Goal: Find specific page/section: Find specific page/section

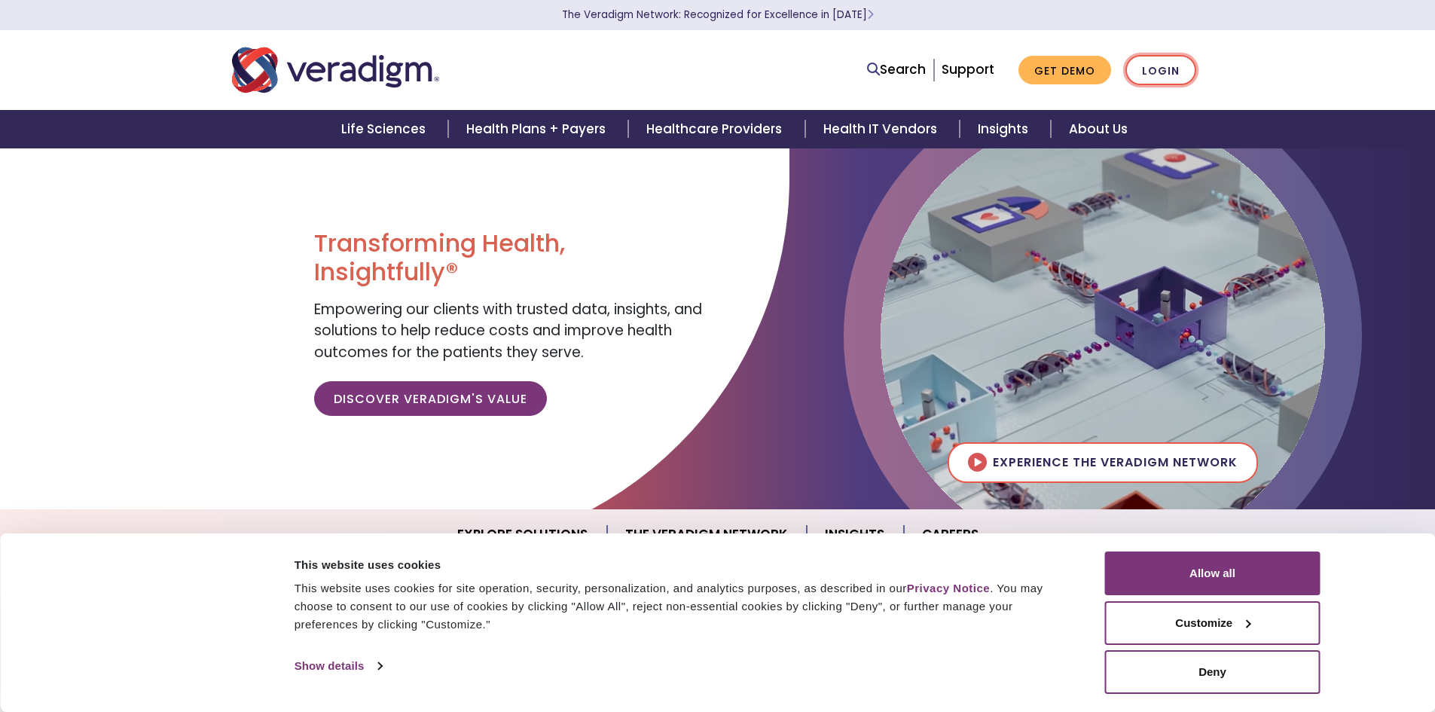
click at [1181, 70] on link "Login" at bounding box center [1160, 70] width 71 height 31
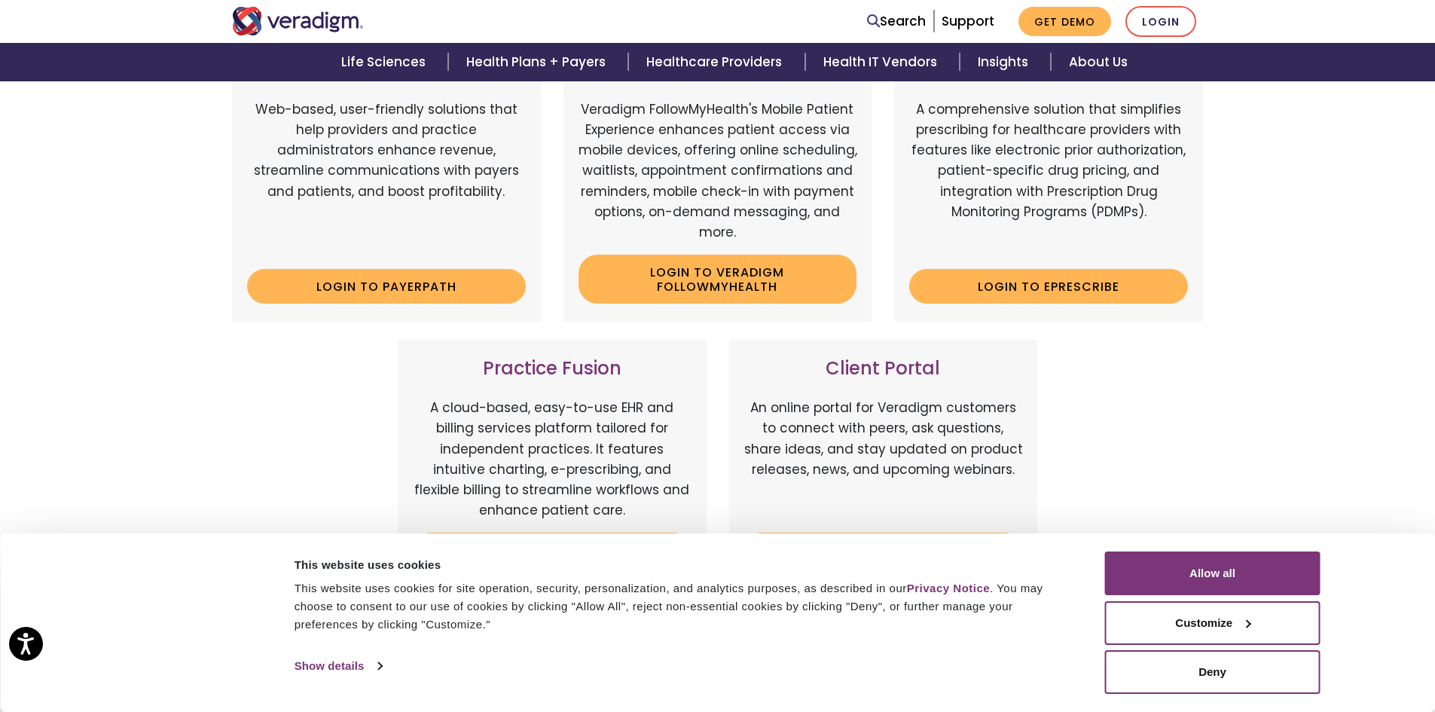
scroll to position [377, 0]
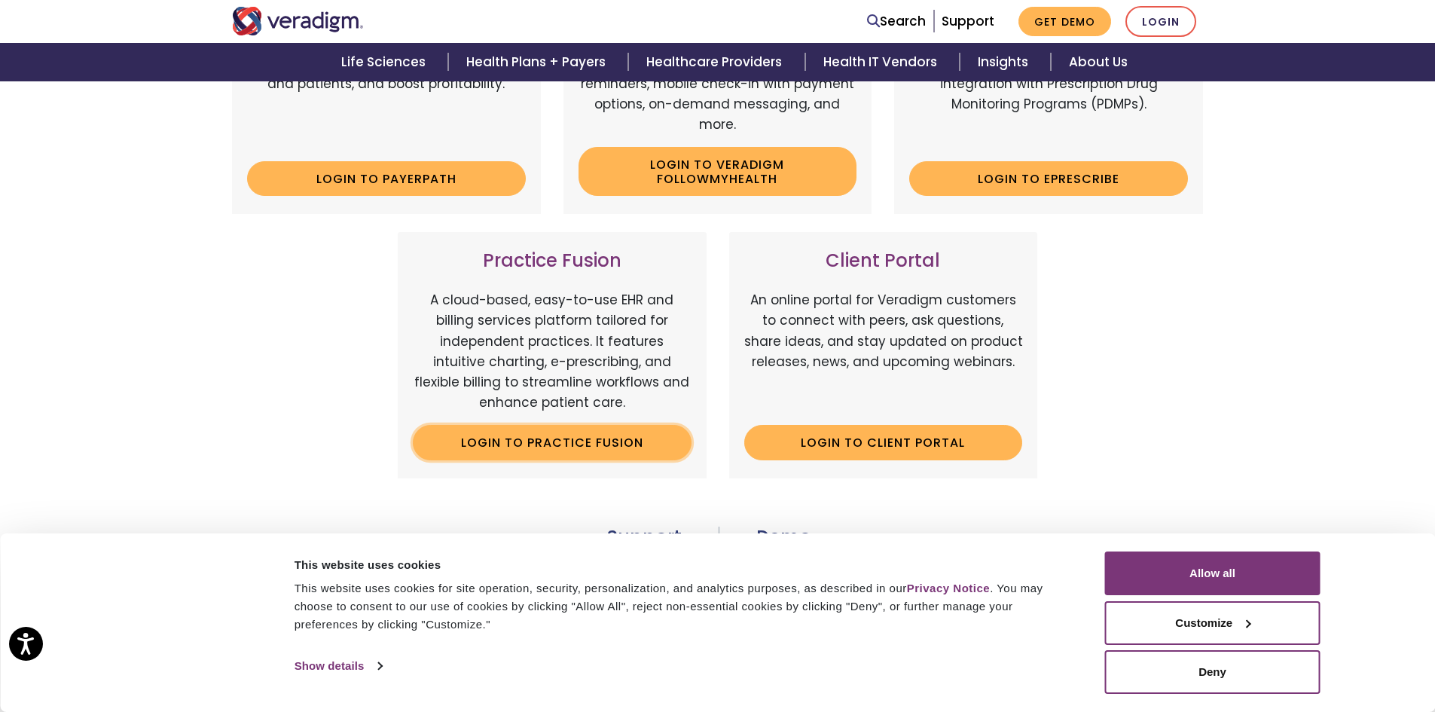
click at [634, 438] on link "Login to Practice Fusion" at bounding box center [552, 442] width 279 height 35
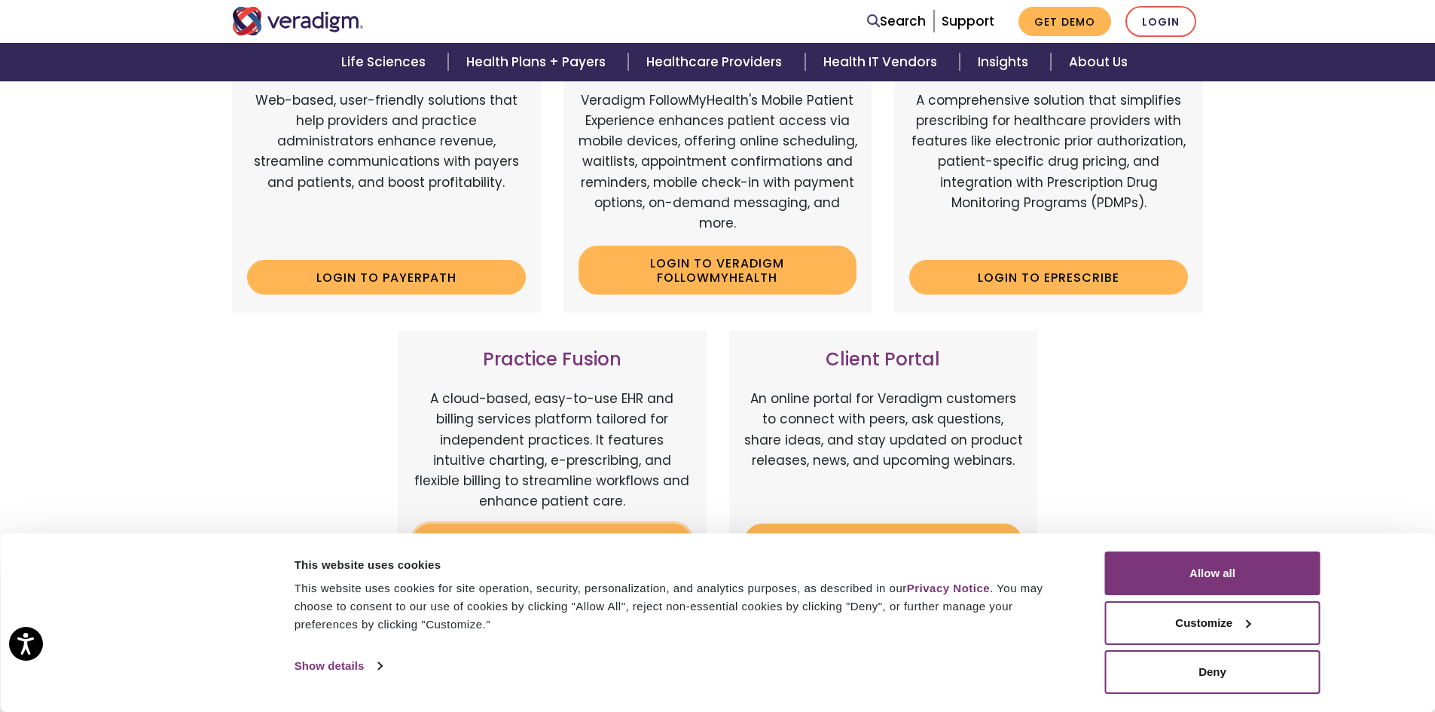
scroll to position [374, 0]
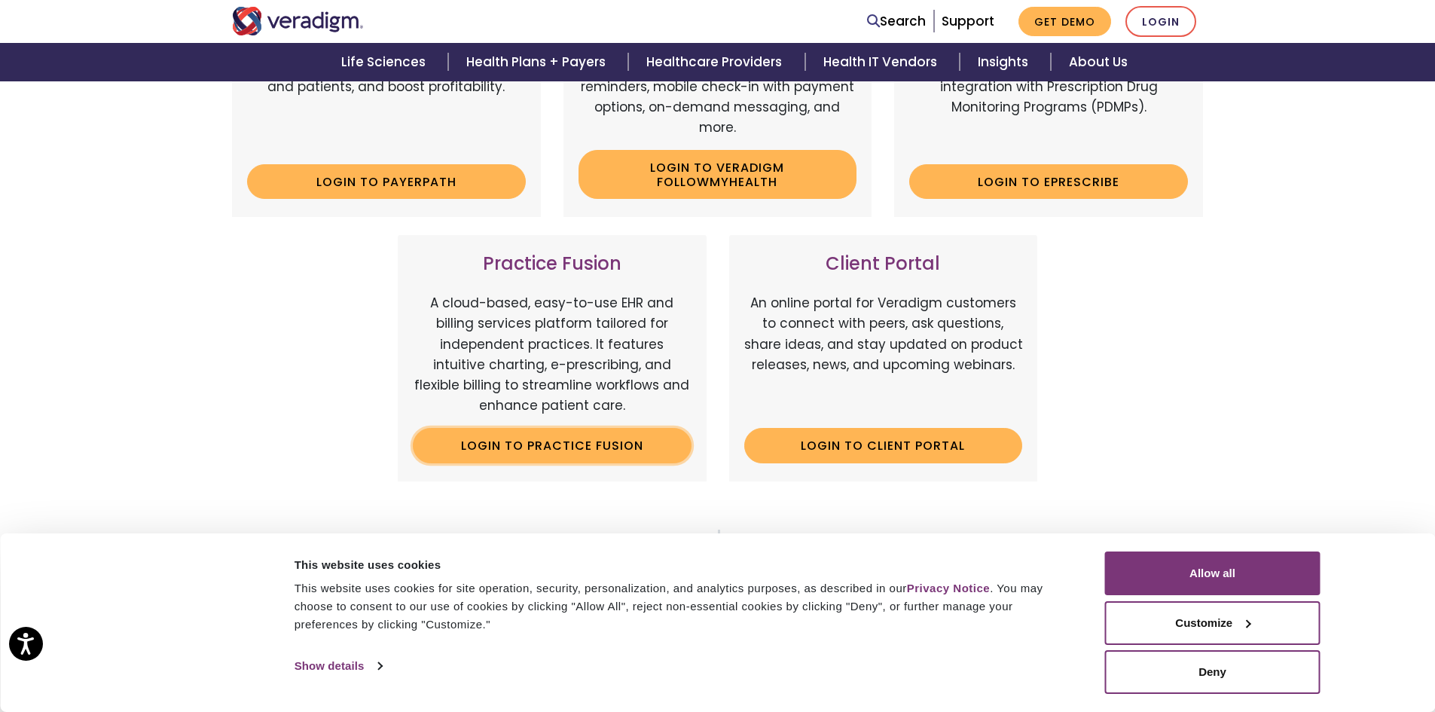
click at [613, 452] on link "Login to Practice Fusion" at bounding box center [552, 445] width 279 height 35
click at [1266, 290] on div "Veradigm Solutions Payerpath Web-based, user-friendly solutions that help provi…" at bounding box center [717, 314] width 1435 height 902
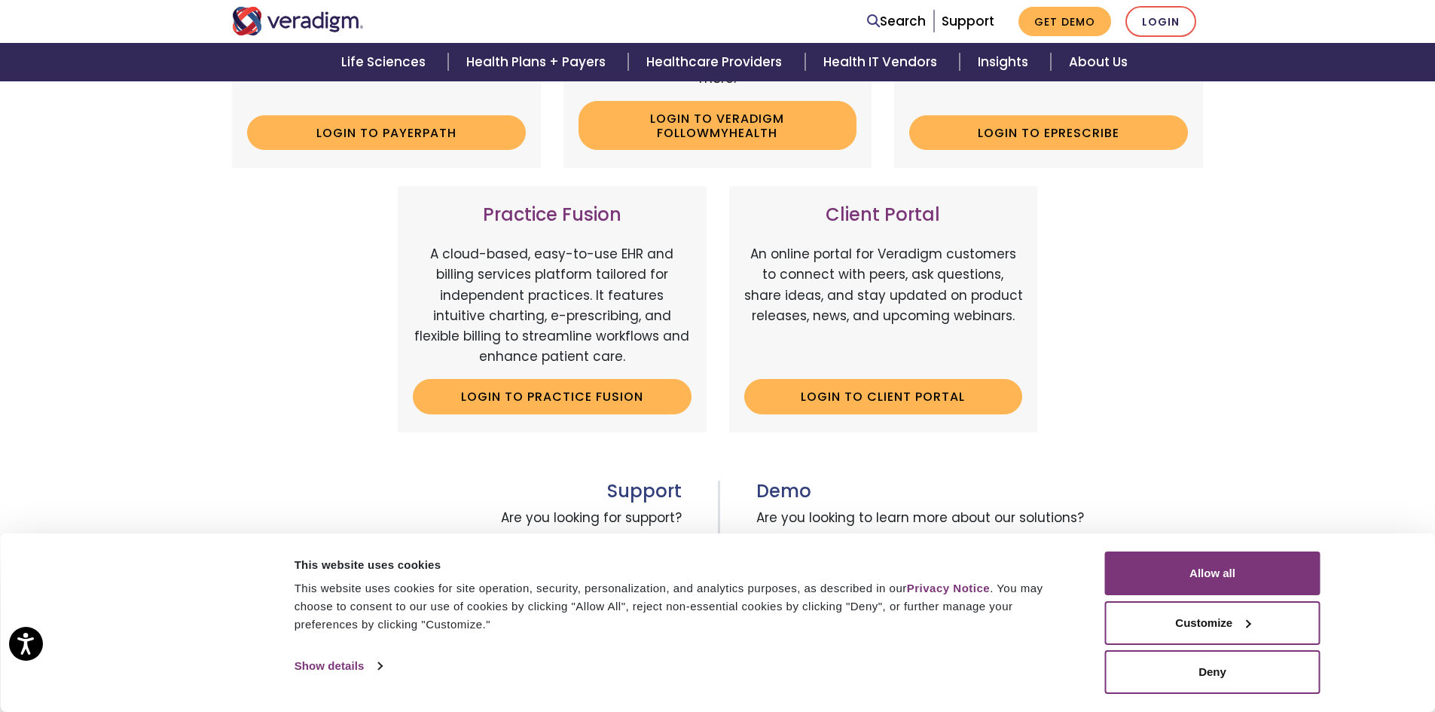
scroll to position [449, 0]
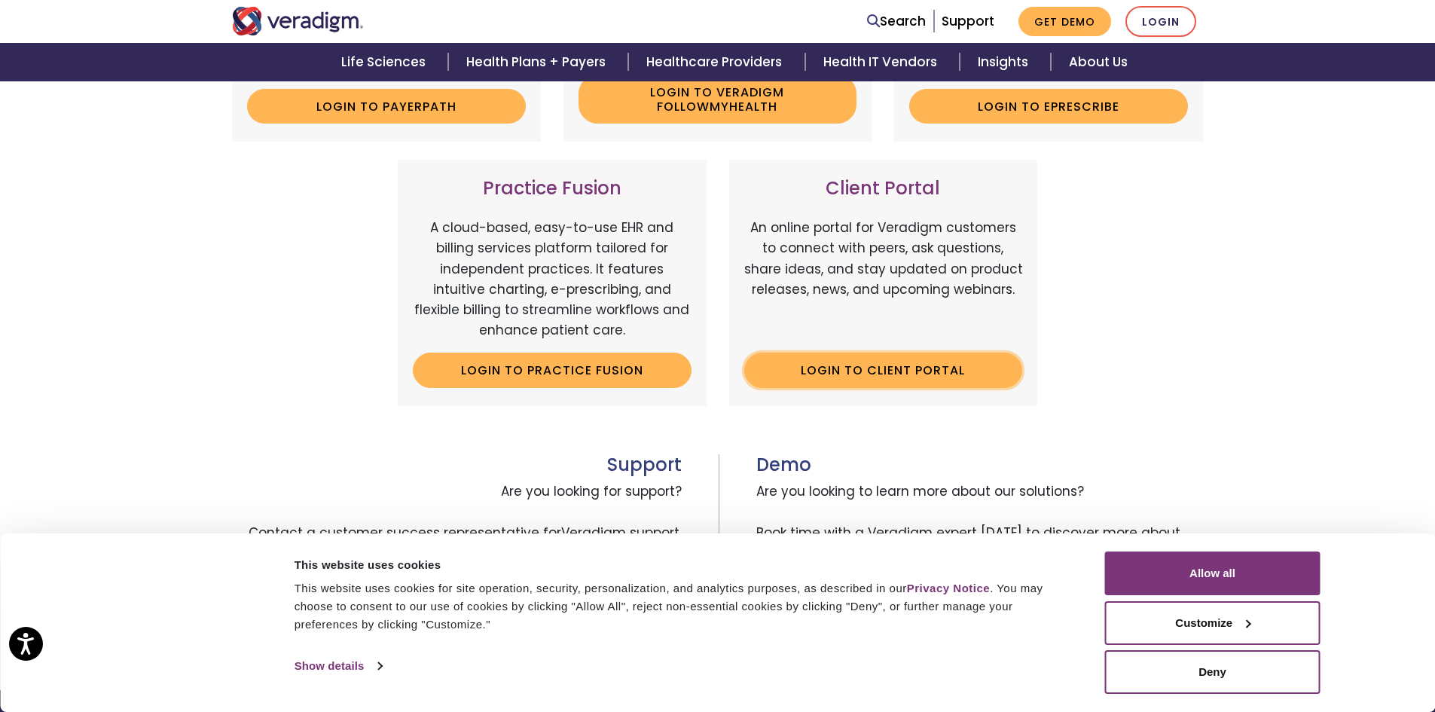
click at [923, 376] on link "Login to Client Portal" at bounding box center [883, 370] width 279 height 35
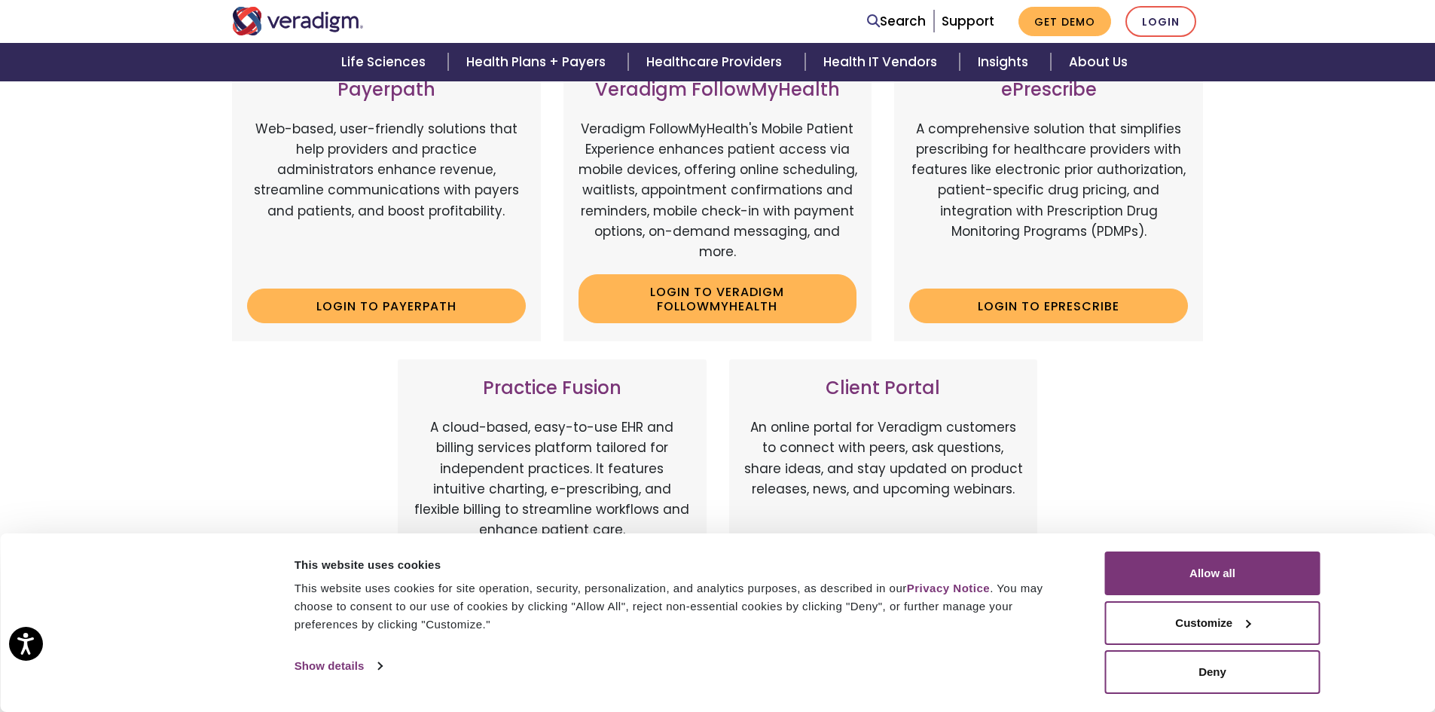
scroll to position [223, 0]
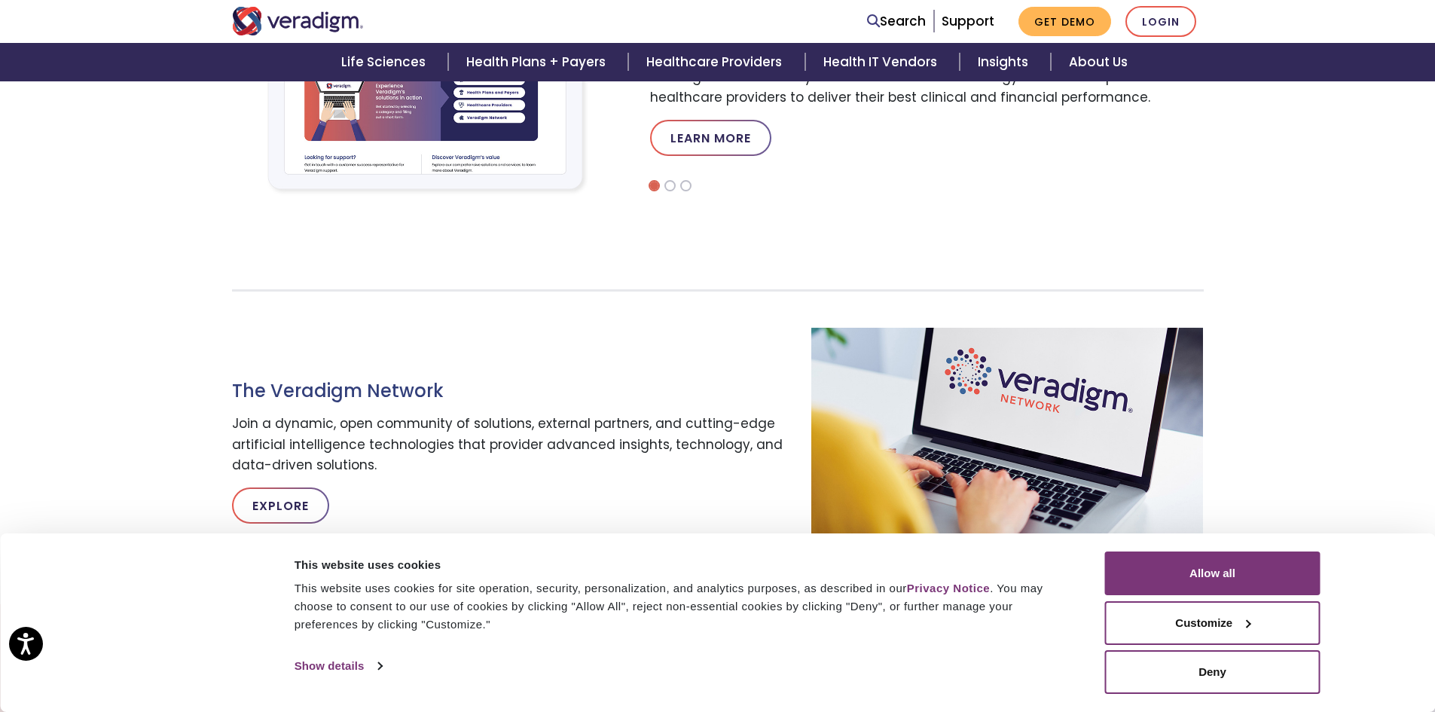
scroll to position [678, 0]
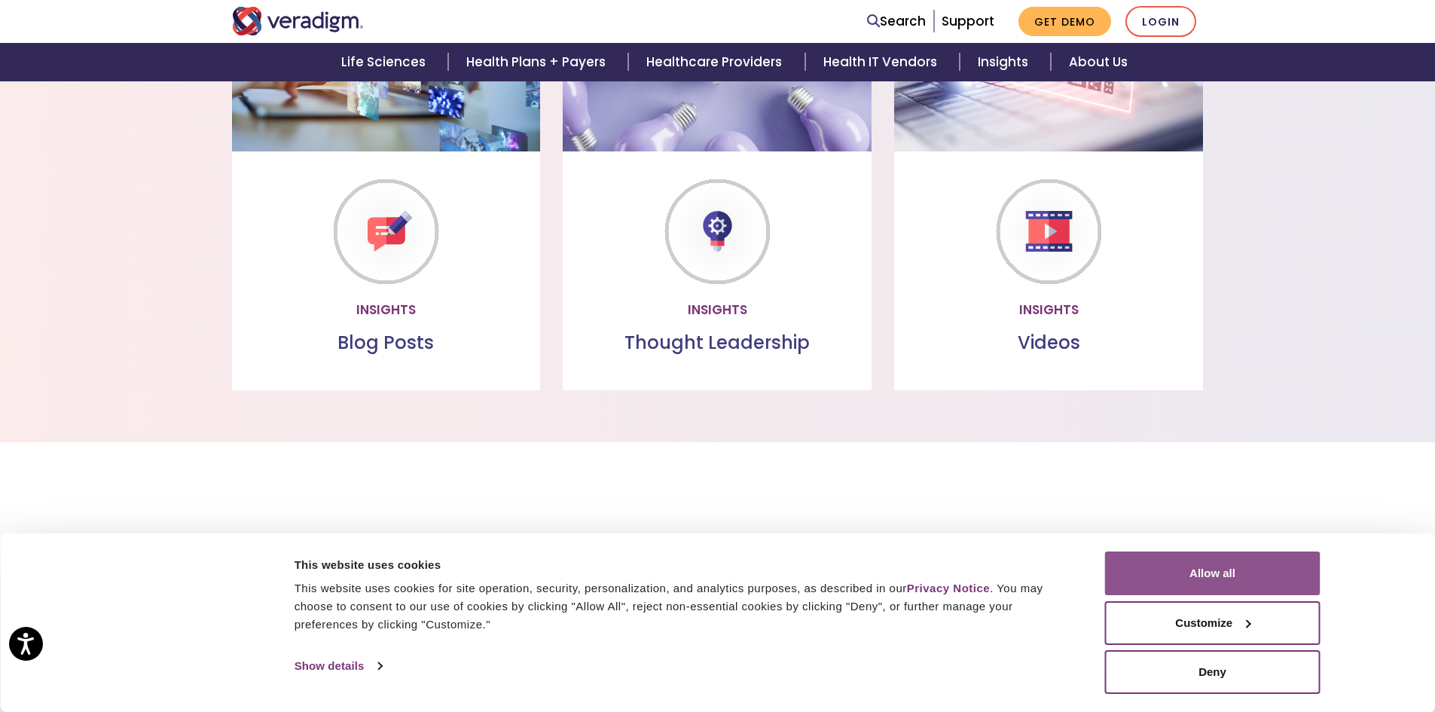
drag, startPoint x: 1272, startPoint y: 574, endPoint x: 1269, endPoint y: 553, distance: 21.3
click at [1273, 574] on button "Allow all" at bounding box center [1212, 573] width 215 height 44
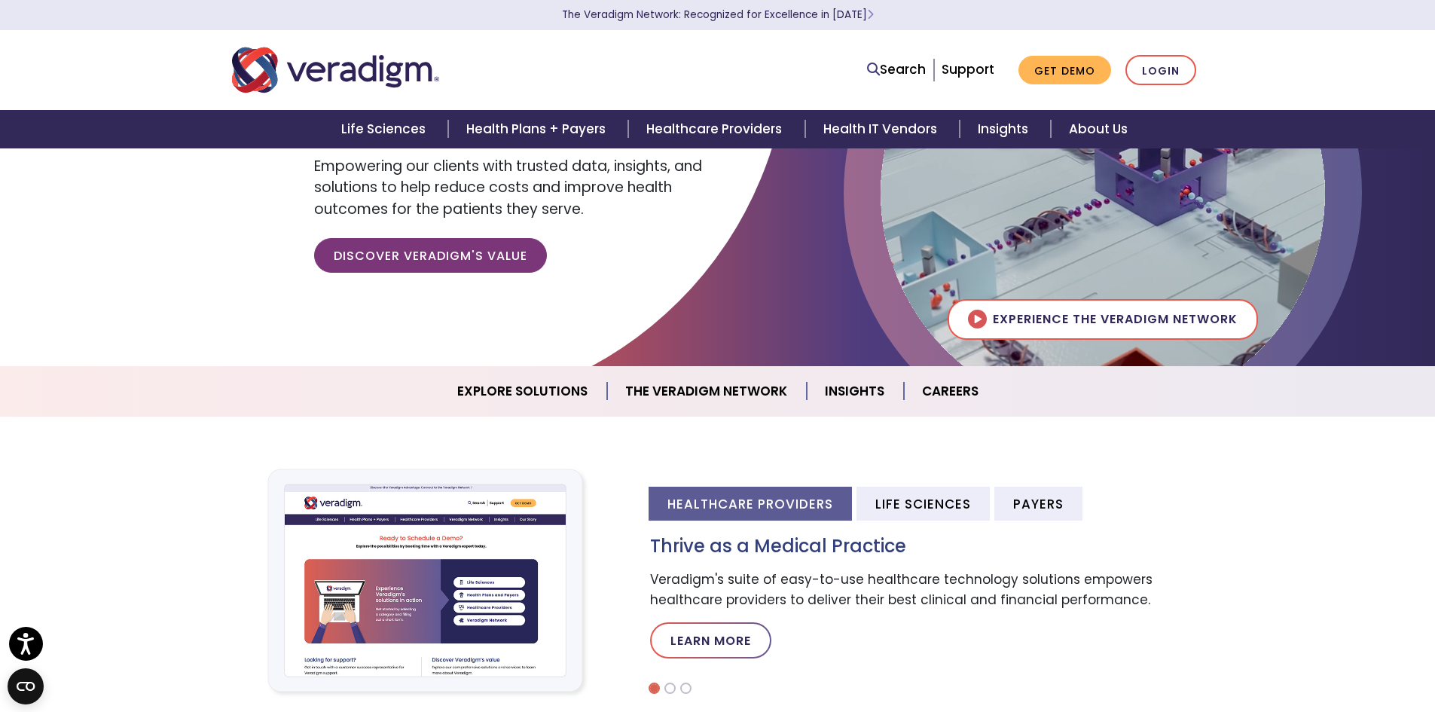
scroll to position [0, 0]
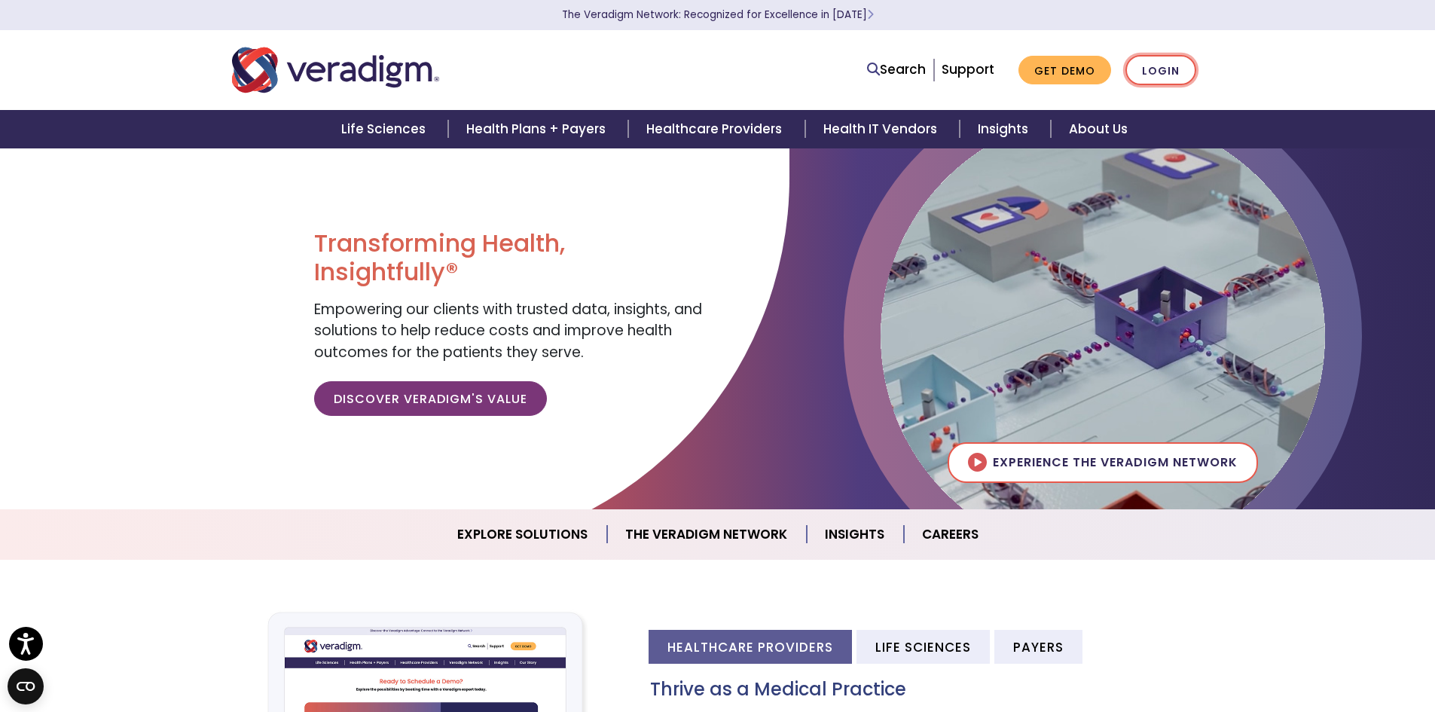
click at [1162, 66] on link "Login" at bounding box center [1160, 70] width 71 height 31
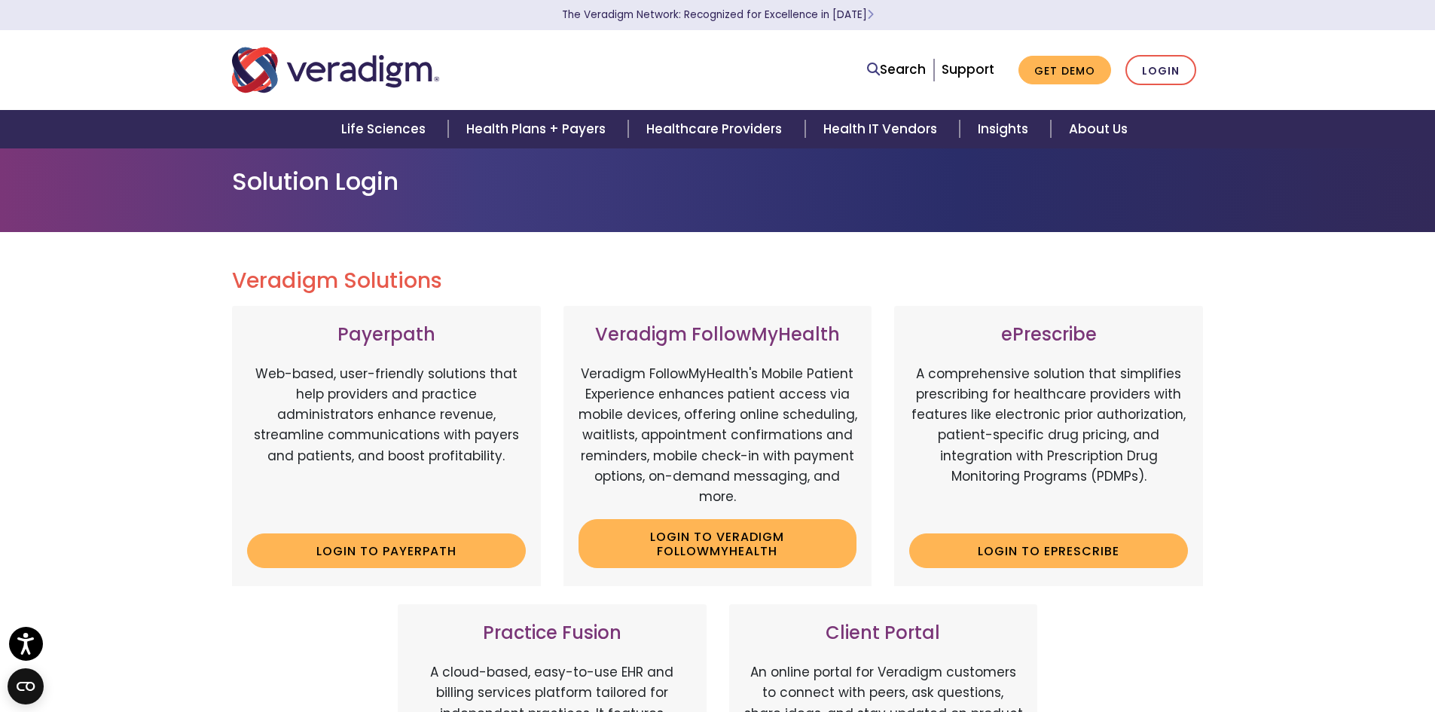
scroll to position [151, 0]
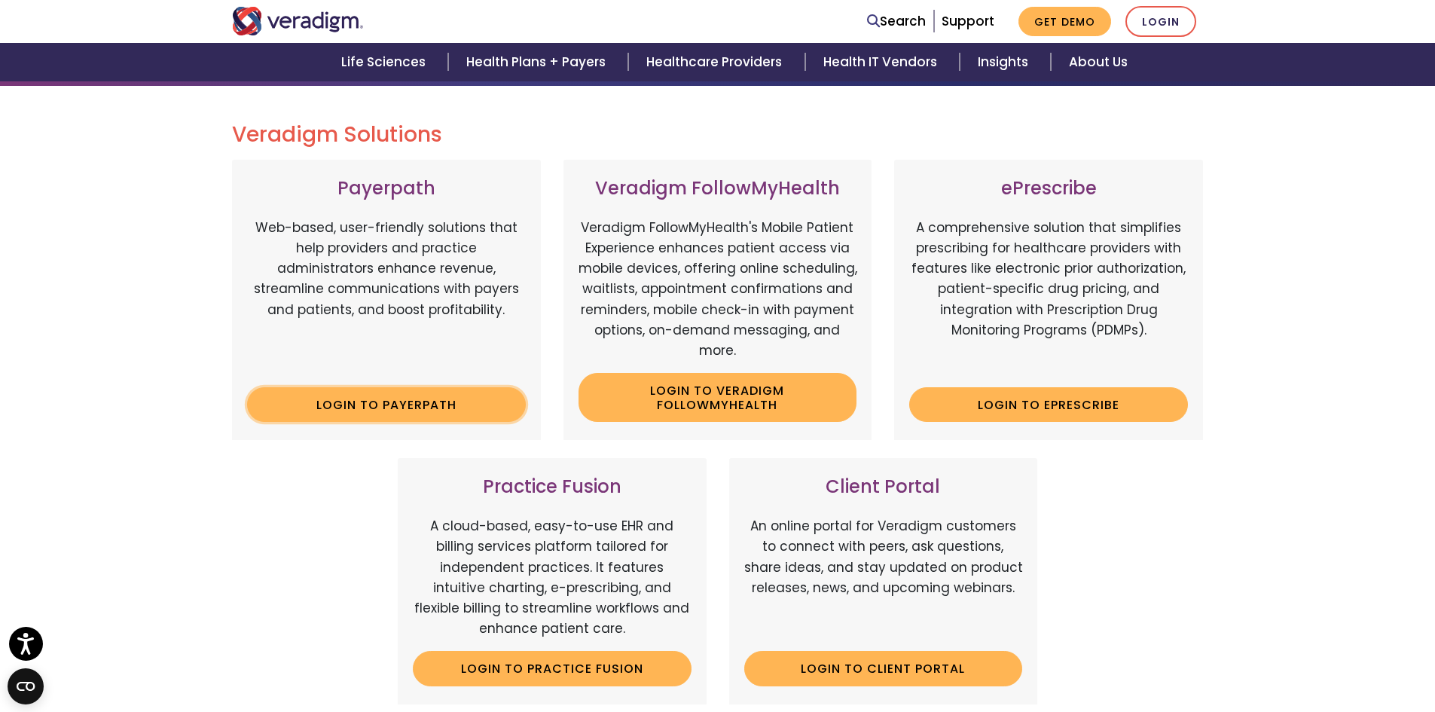
click at [499, 417] on link "Login to Payerpath" at bounding box center [386, 404] width 279 height 35
click at [788, 402] on link "Login to Veradigm FollowMyHealth" at bounding box center [718, 397] width 279 height 49
click at [1212, 135] on div "Veradigm Solutions Payerpath Web-based, user-friendly solutions that help provi…" at bounding box center [718, 525] width 994 height 806
click at [918, 17] on link "Search" at bounding box center [896, 21] width 59 height 20
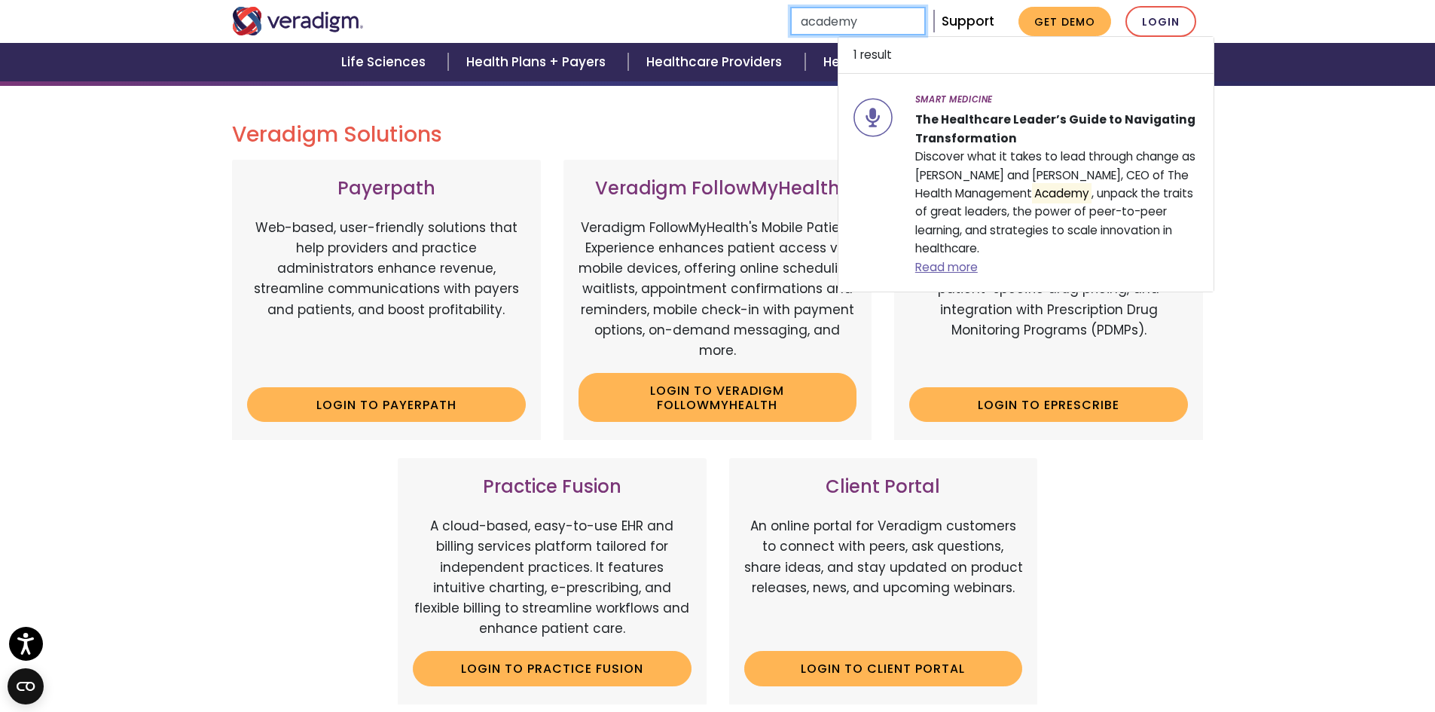
type input "academy"
